Goal: Use online tool/utility: Utilize a website feature to perform a specific function

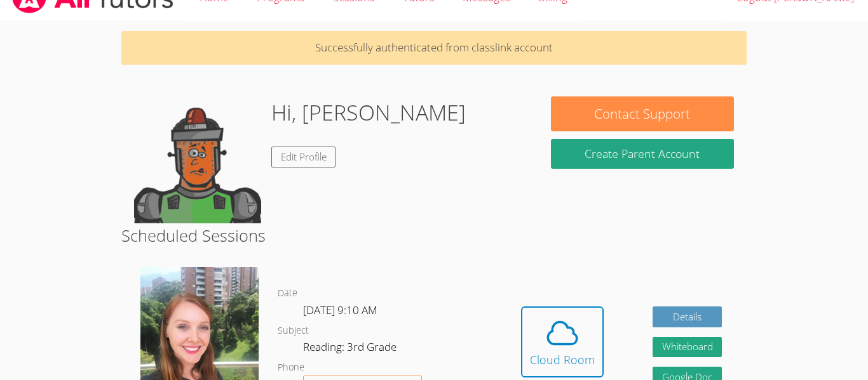
scroll to position [76, 0]
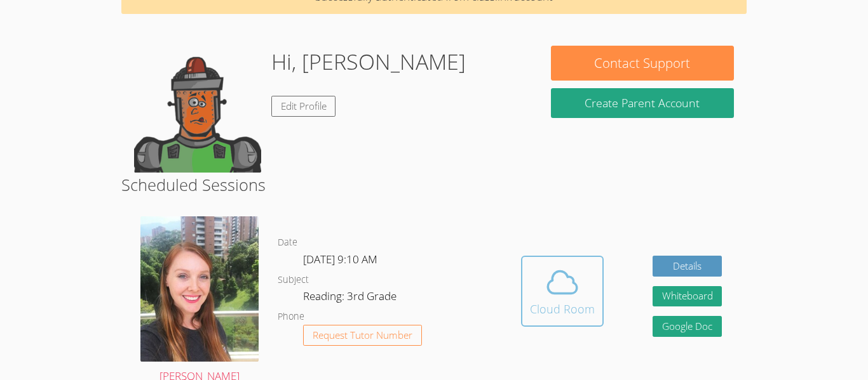
click at [545, 298] on icon at bounding box center [562, 283] width 36 height 36
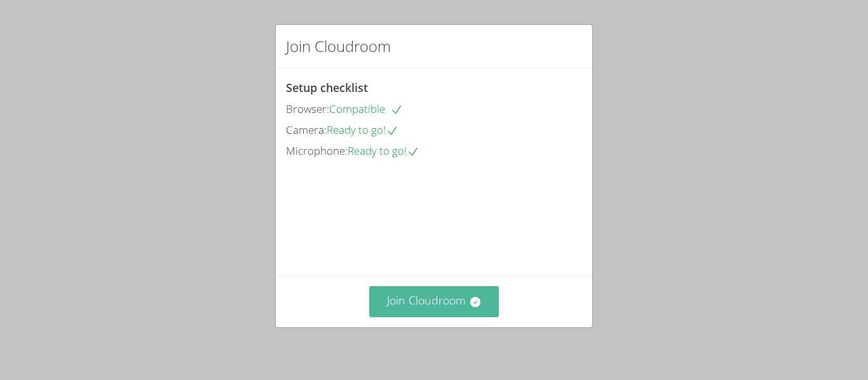
click at [457, 301] on button "Join Cloudroom" at bounding box center [434, 301] width 130 height 31
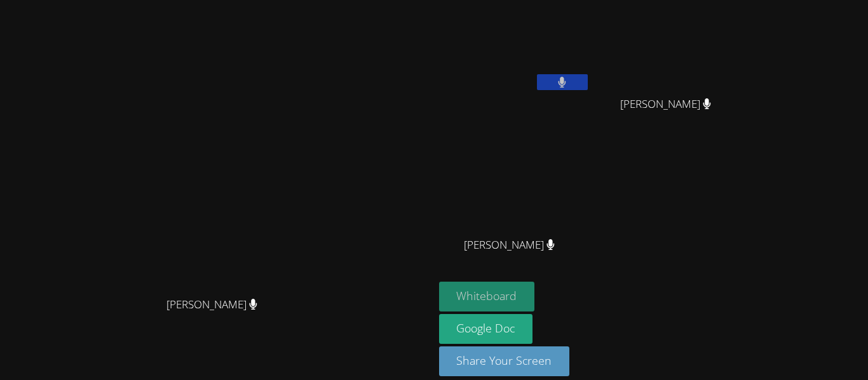
click at [535, 291] on button "Whiteboard" at bounding box center [487, 297] width 96 height 30
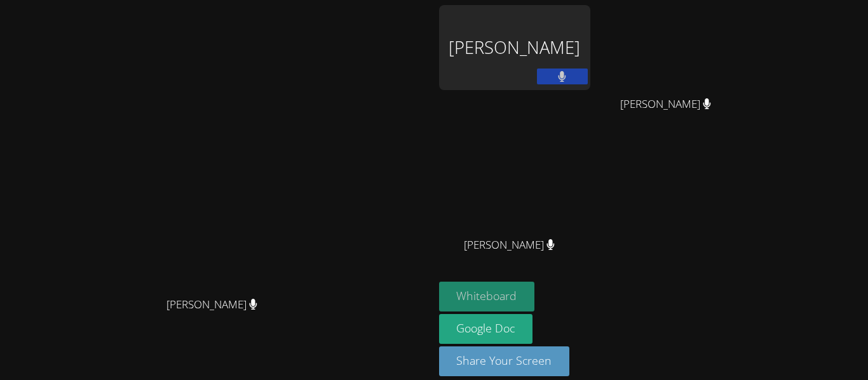
click at [535, 293] on button "Whiteboard" at bounding box center [487, 297] width 96 height 30
